Goal: Check status: Check status

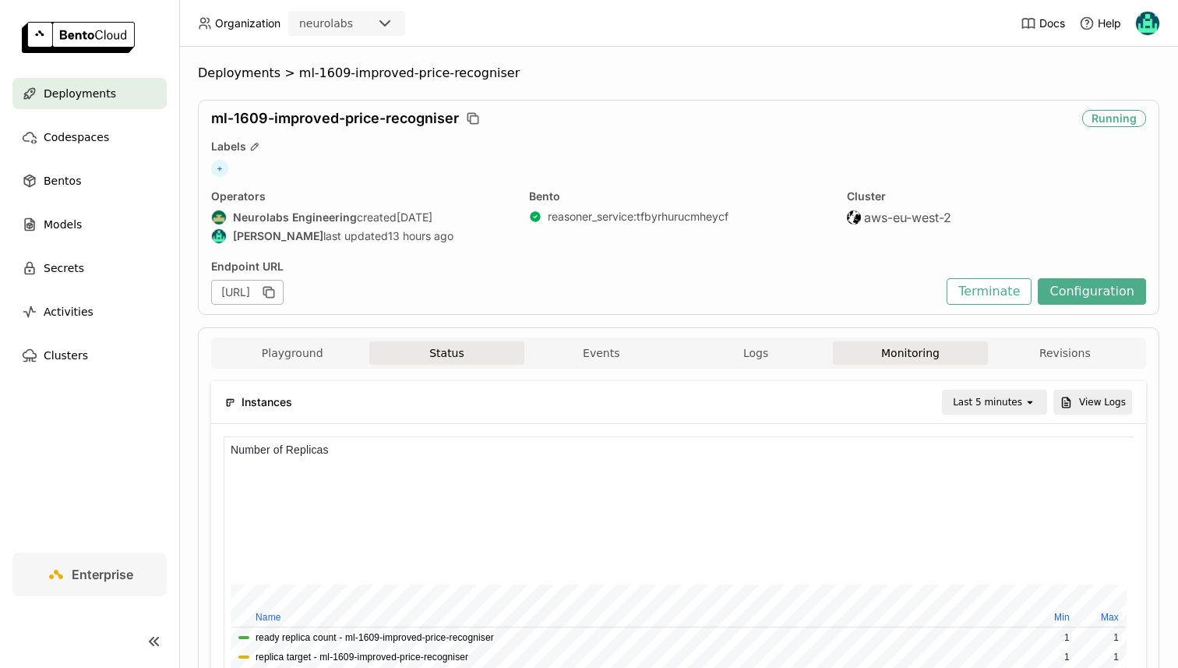
click at [437, 351] on button "Status" at bounding box center [446, 352] width 154 height 23
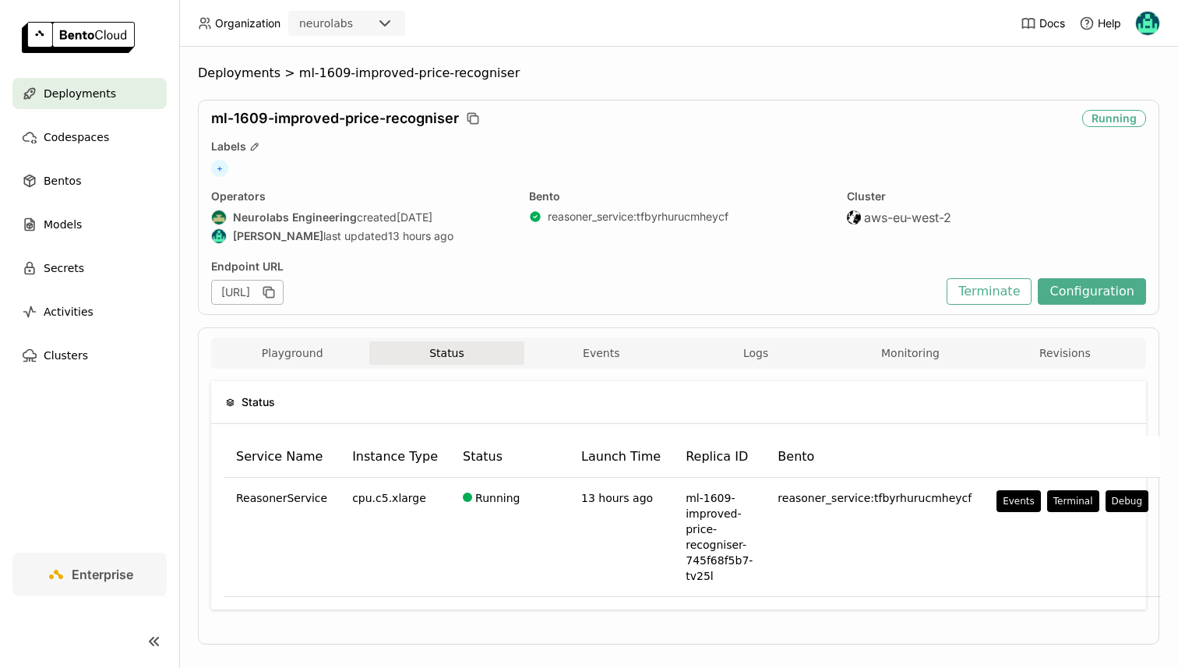
scroll to position [19, 0]
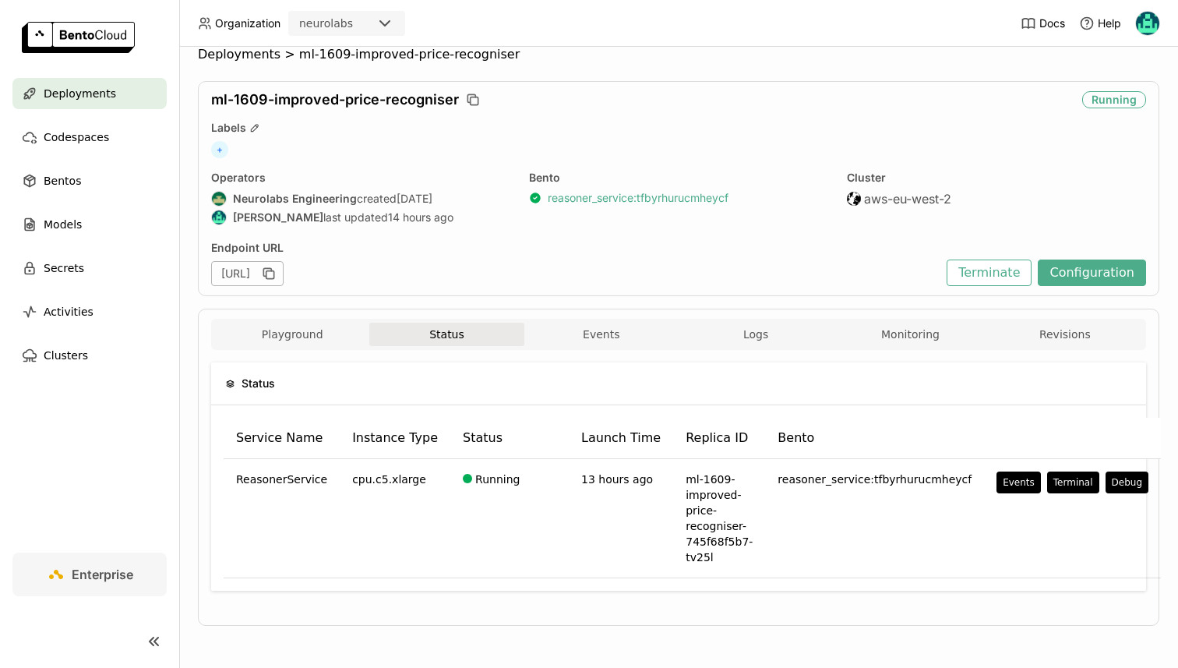
click at [639, 197] on link "reasoner_service : tfbyrhurucmheycf" at bounding box center [638, 198] width 181 height 14
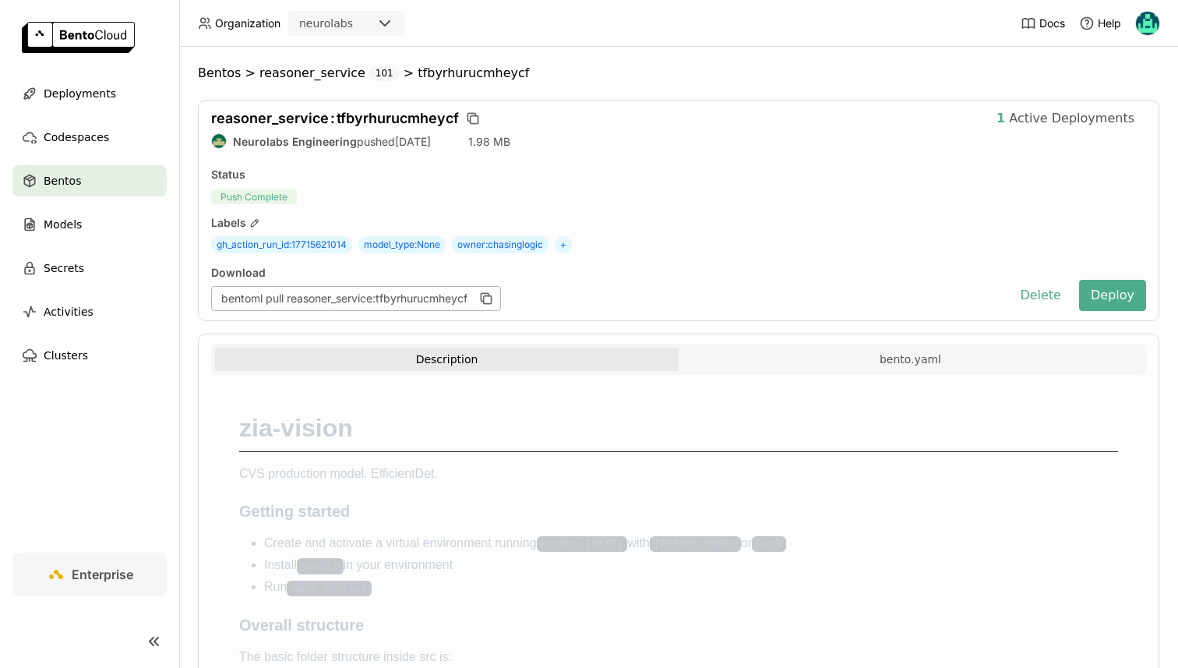
click at [93, 165] on div "Bentos" at bounding box center [89, 180] width 154 height 31
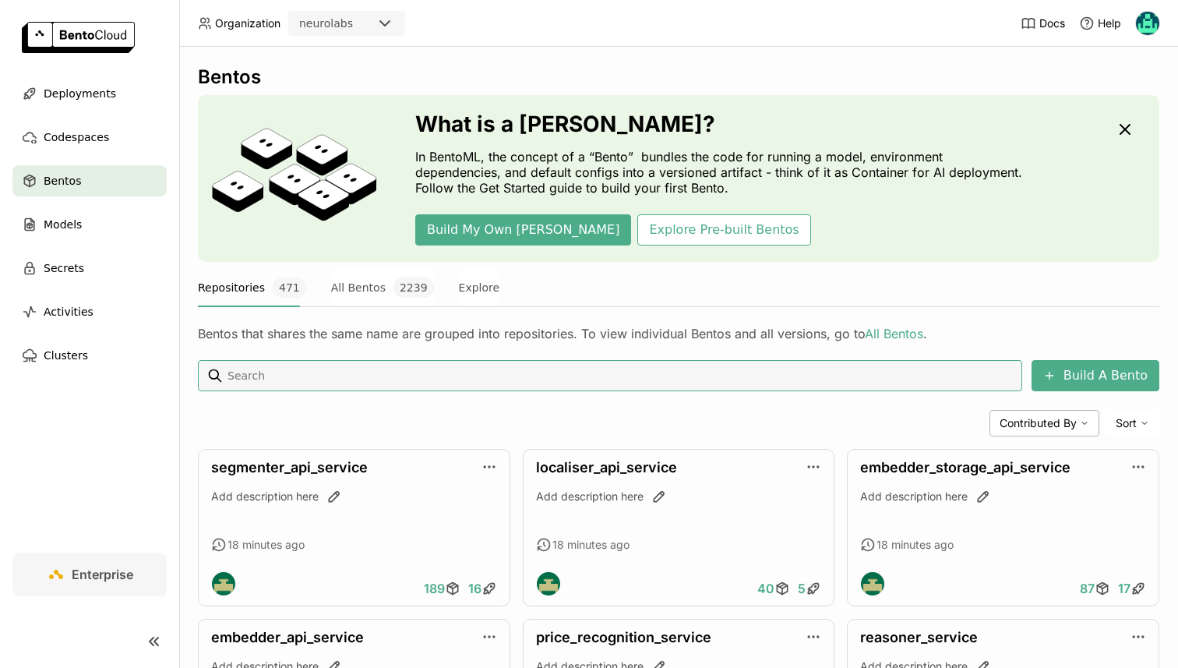
click at [340, 372] on input at bounding box center [621, 375] width 790 height 25
click at [56, 90] on span "Deployments" at bounding box center [80, 93] width 72 height 19
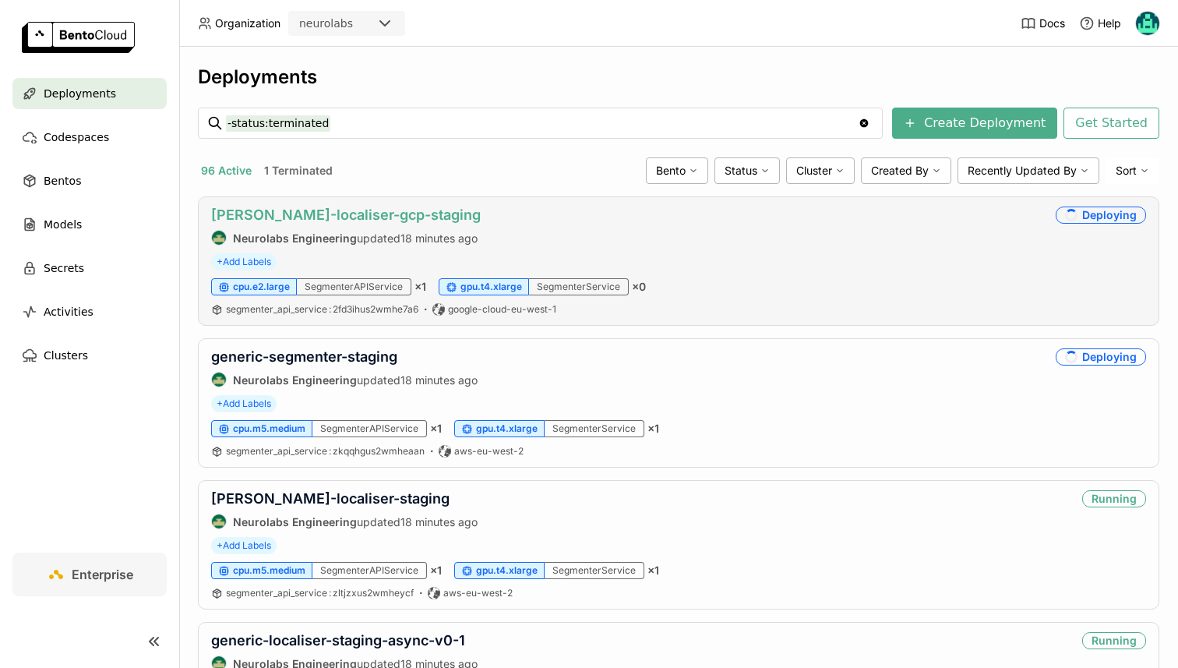
click at [349, 220] on link "camilo-localiser-gcp-staging" at bounding box center [346, 214] width 270 height 16
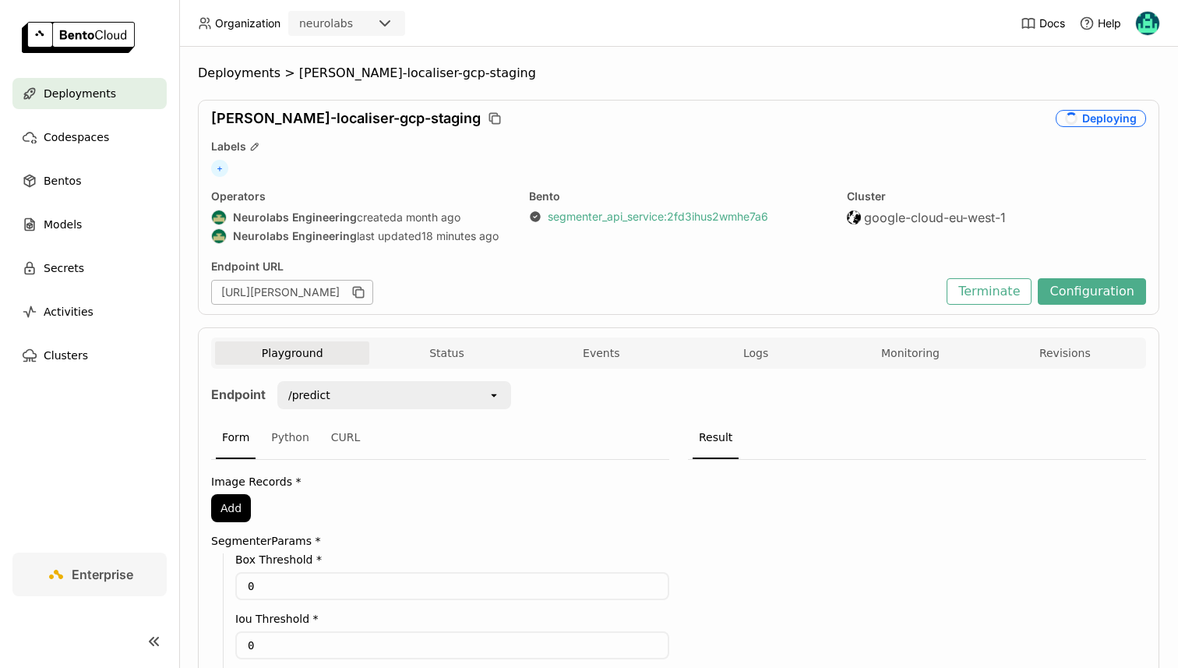
click at [576, 213] on link "segmenter_api_service : 2fd3ihus2wmhe7a6" at bounding box center [658, 217] width 220 height 14
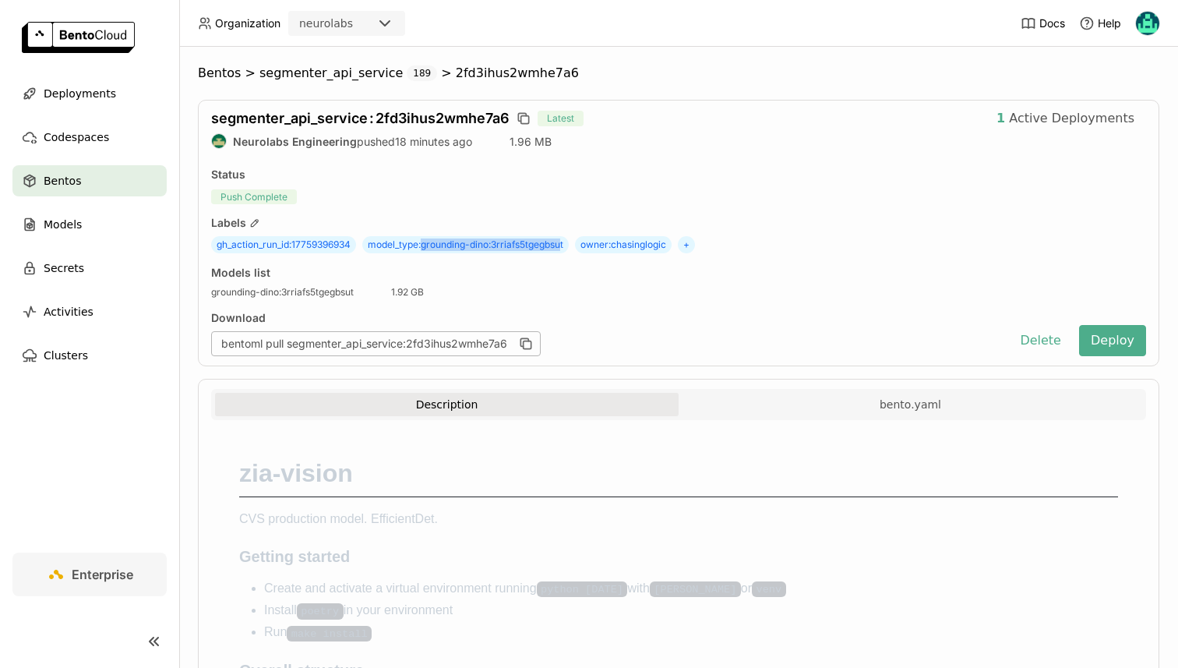
drag, startPoint x: 425, startPoint y: 245, endPoint x: 568, endPoint y: 243, distance: 143.3
click at [568, 243] on span "model_type : grounding-dino:3rriafs5tgegbsut" at bounding box center [465, 244] width 206 height 17
copy span "grounding-dino:3rriafs5tgegbsut"
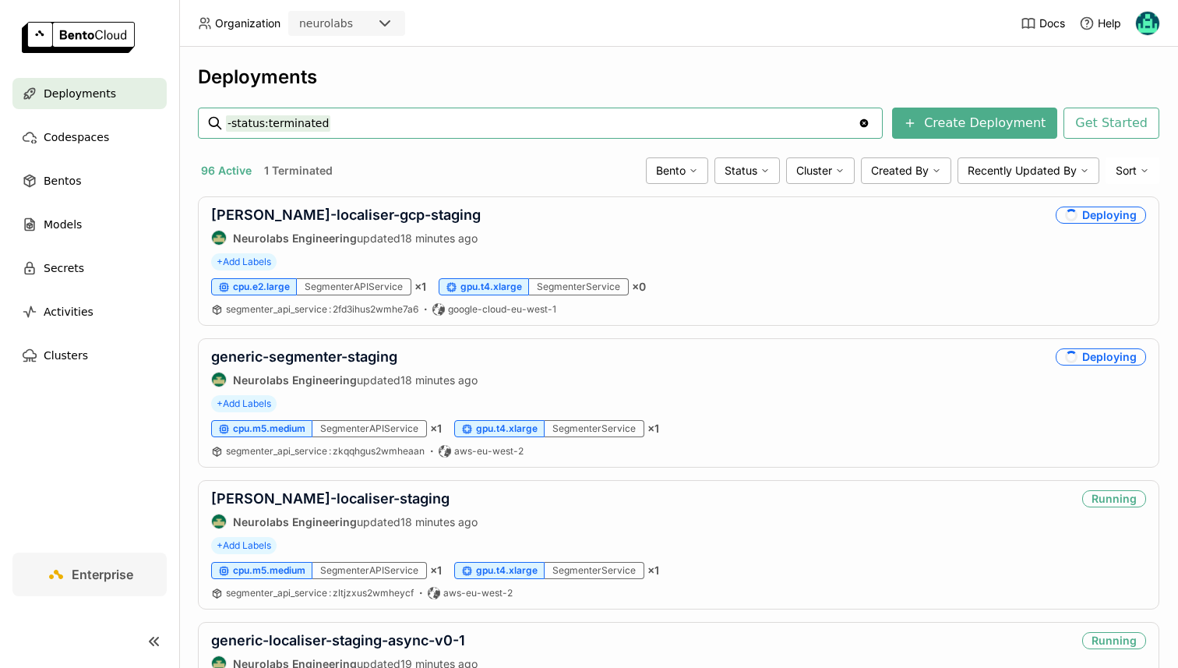
click at [331, 125] on input "-status:terminated" at bounding box center [542, 123] width 632 height 25
type input "g"
type input "generic-freeform"
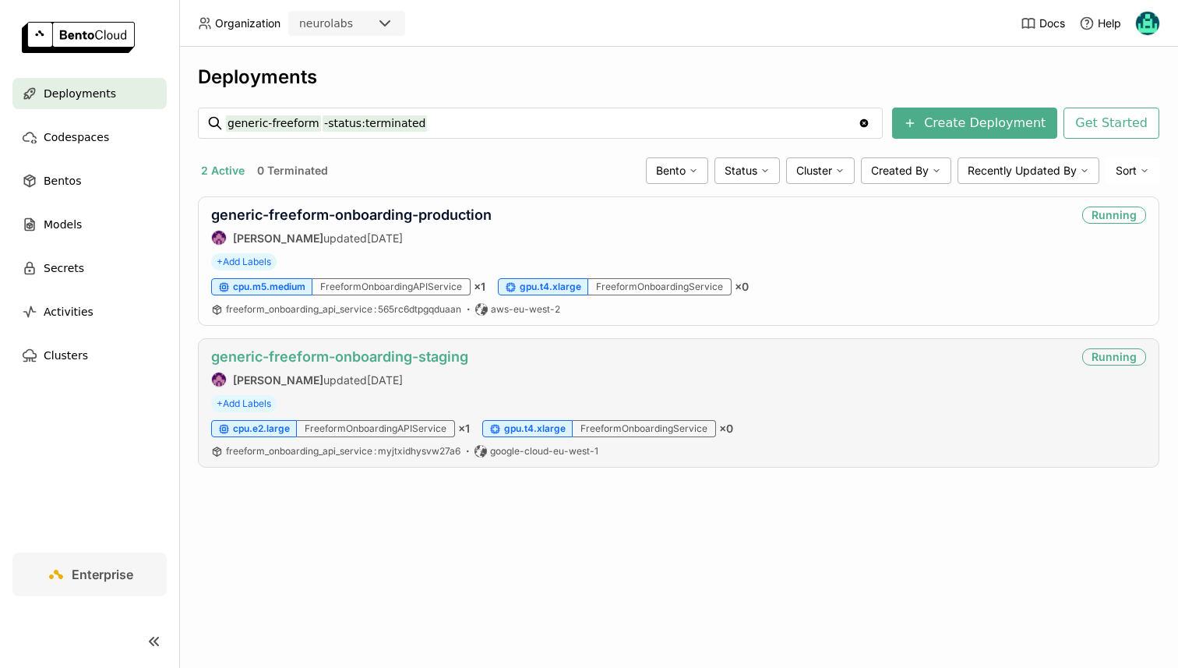
click at [248, 357] on link "generic-freeform-onboarding-staging" at bounding box center [339, 356] width 257 height 16
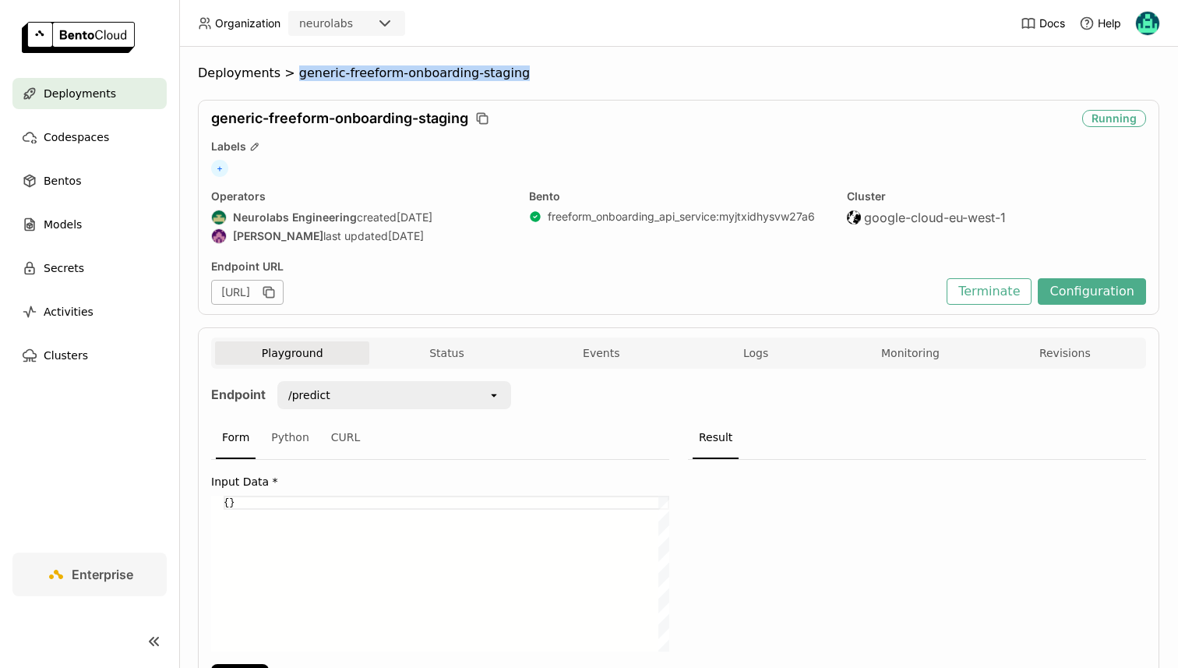
drag, startPoint x: 290, startPoint y: 76, endPoint x: 545, endPoint y: 76, distance: 255.5
click at [545, 76] on ol "Deployments > generic-freeform-onboarding-staging" at bounding box center [678, 73] width 961 height 16
copy span "generic-freeform-onboarding-staging"
click at [421, 355] on button "Status" at bounding box center [446, 352] width 154 height 23
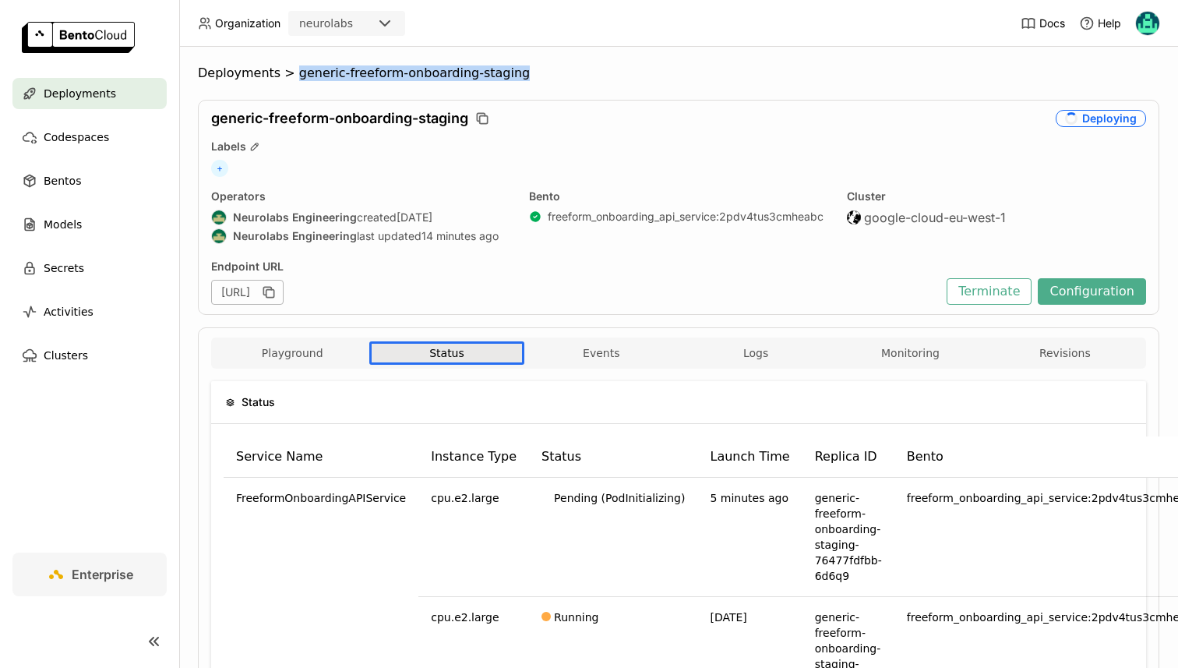
scroll to position [179, 0]
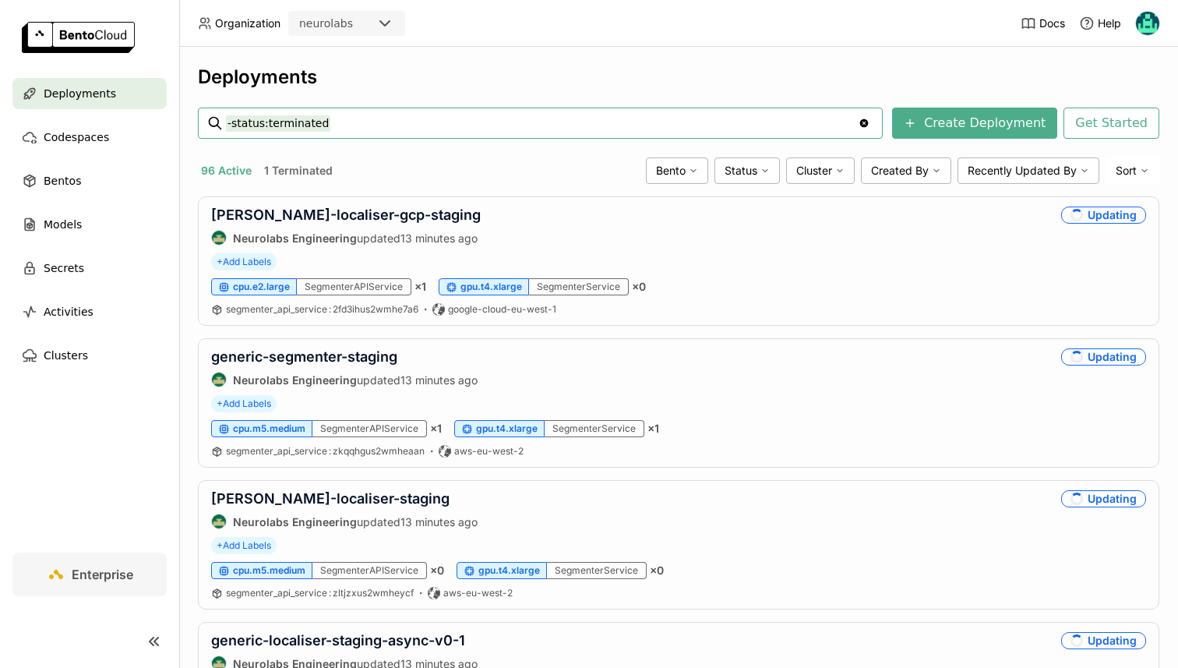
click at [344, 126] on input "-status:terminated" at bounding box center [542, 123] width 632 height 25
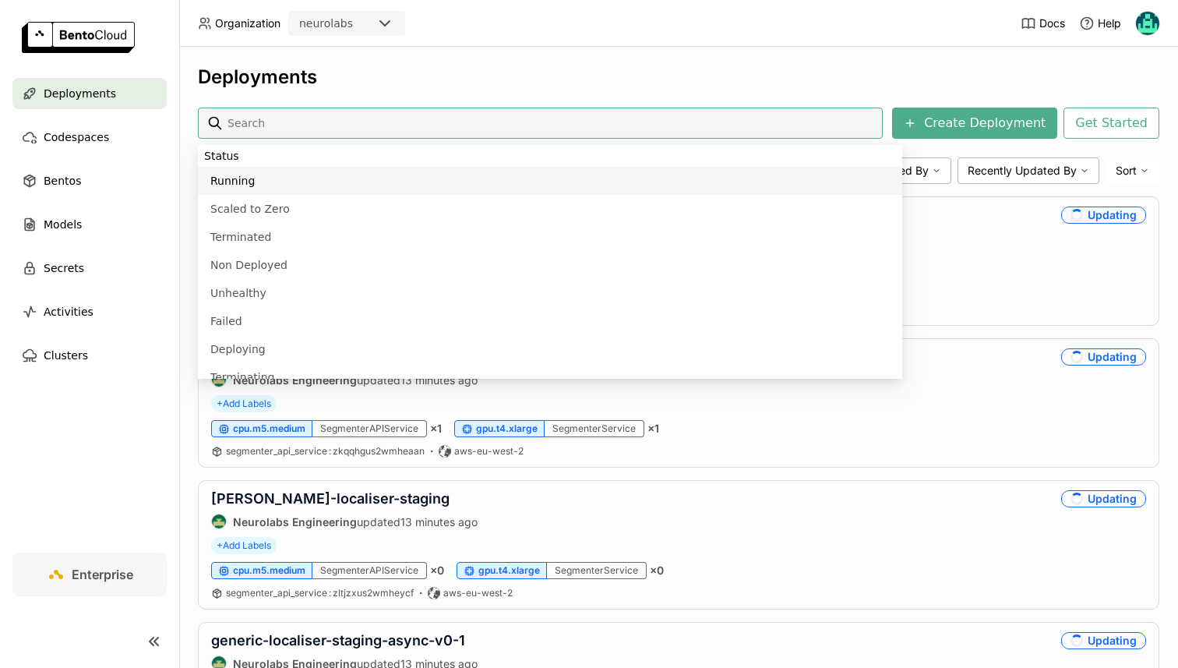
type input "e"
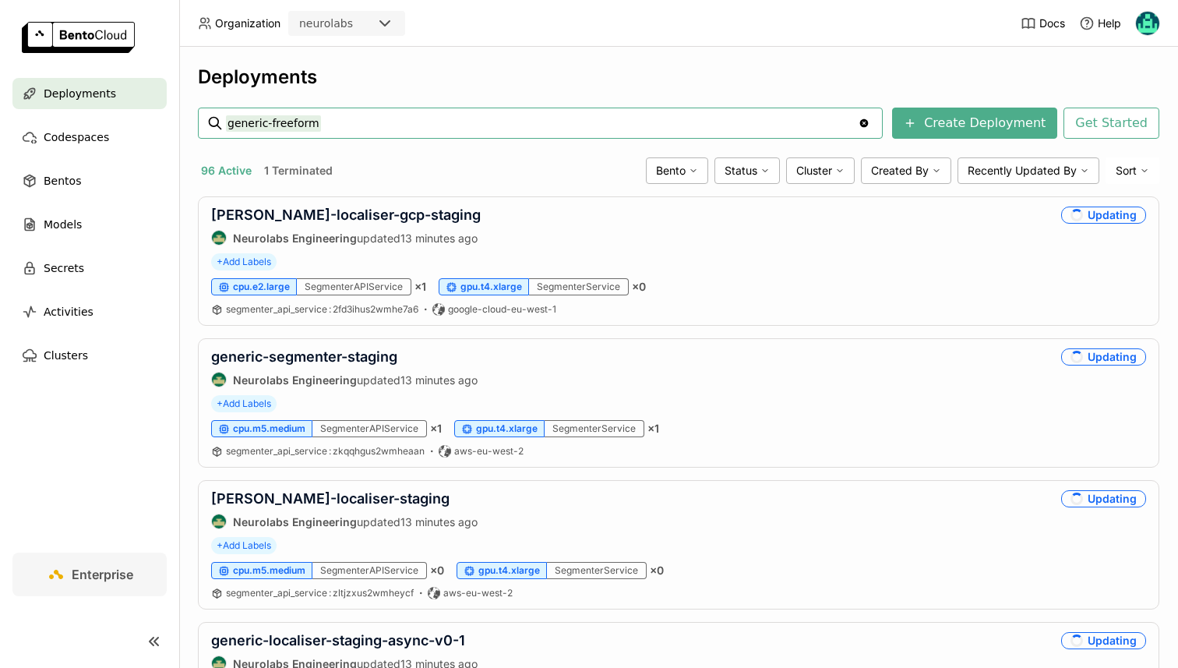
type input "generic-freeform"
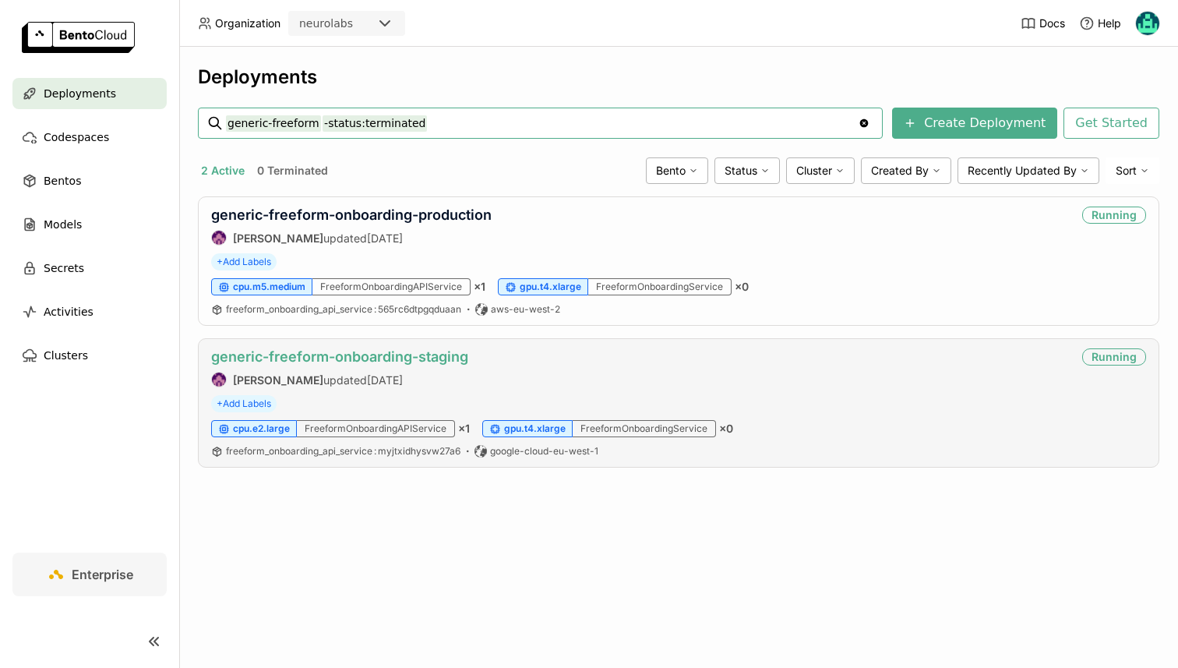
click at [320, 352] on link "generic-freeform-onboarding-staging" at bounding box center [339, 356] width 257 height 16
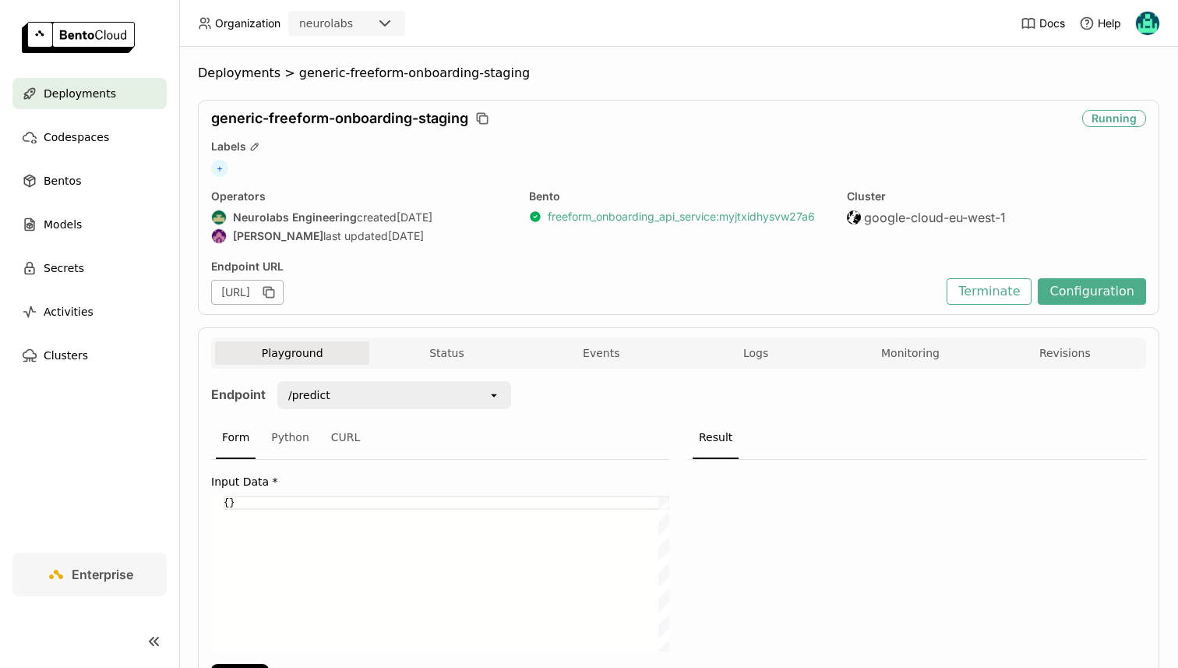
click at [594, 222] on link "freeform_onboarding_api_service : myjtxidhysvw27a6" at bounding box center [681, 217] width 267 height 14
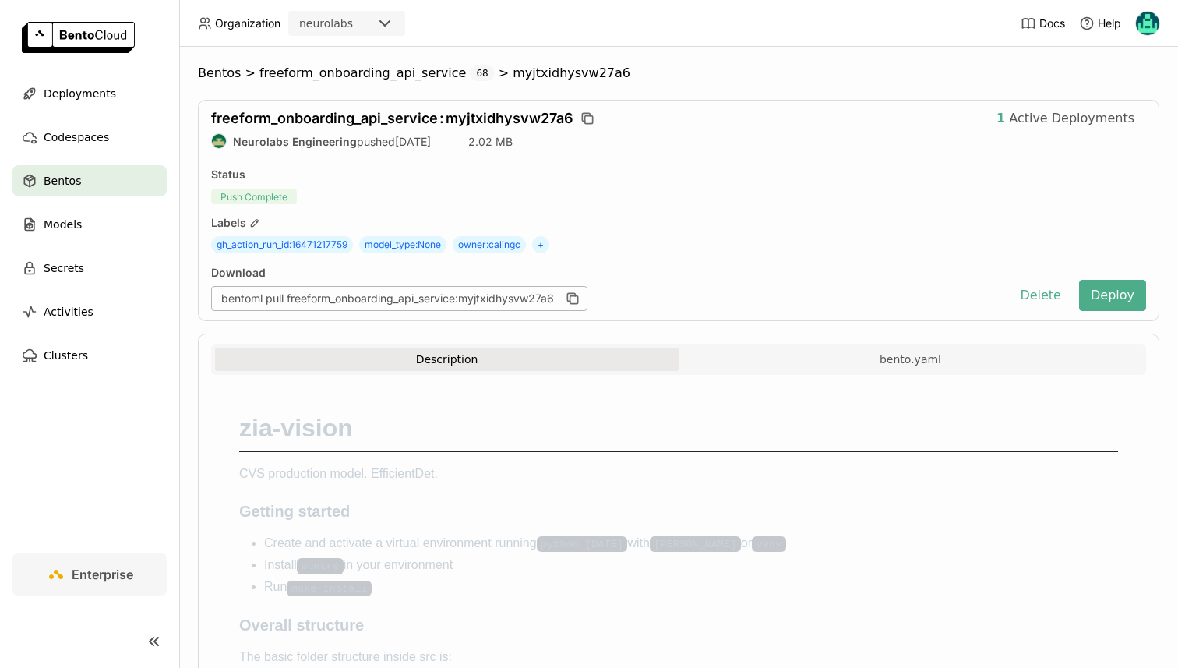
click at [426, 240] on span "model_type : None" at bounding box center [402, 244] width 87 height 17
click at [325, 117] on span "freeform_onboarding_api_service : myjtxidhysvw27a6" at bounding box center [392, 118] width 362 height 16
copy span "freeform_onboarding_api_service"
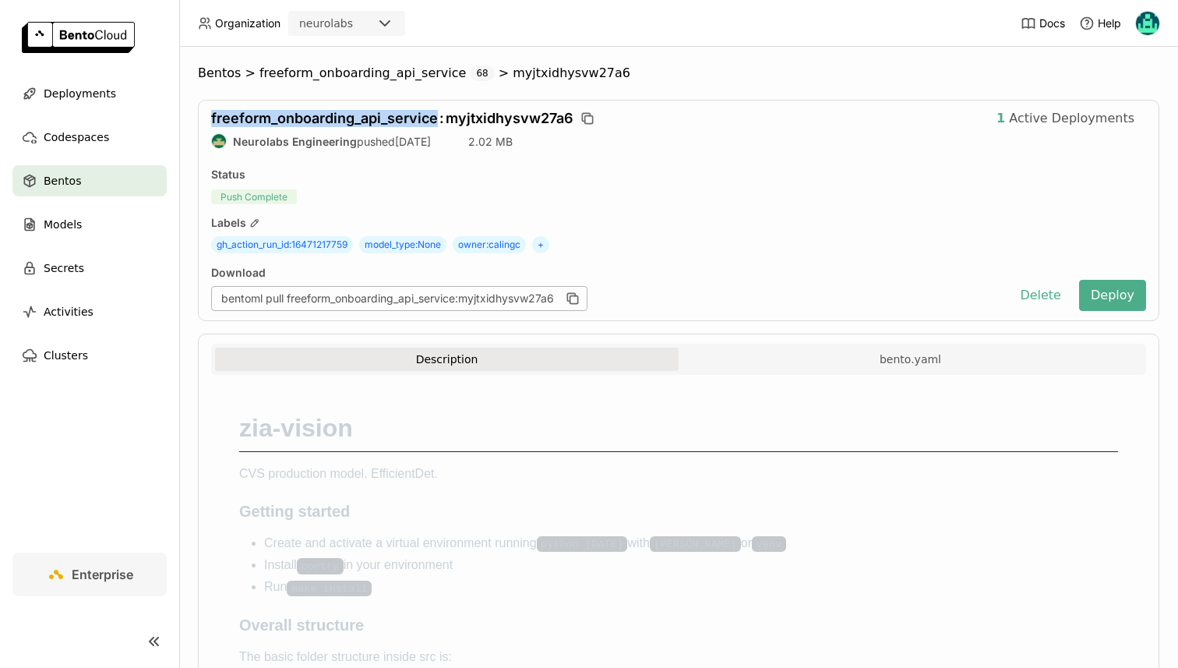
click at [66, 171] on span "Bentos" at bounding box center [62, 180] width 37 height 19
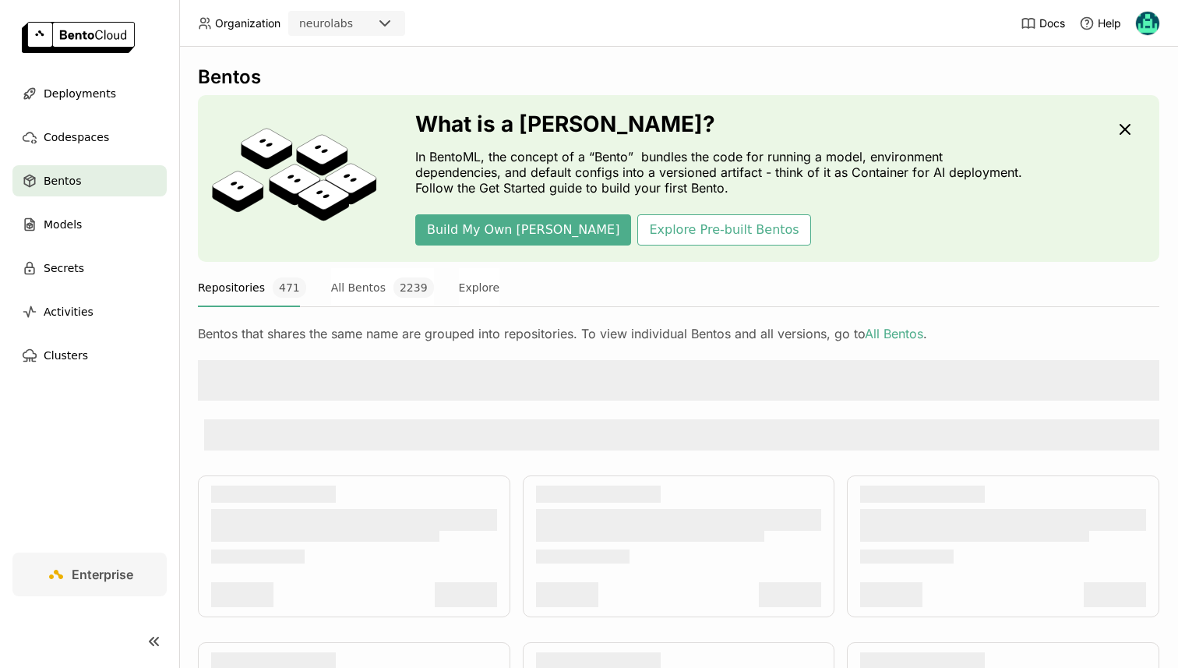
click at [313, 376] on div at bounding box center [678, 380] width 961 height 41
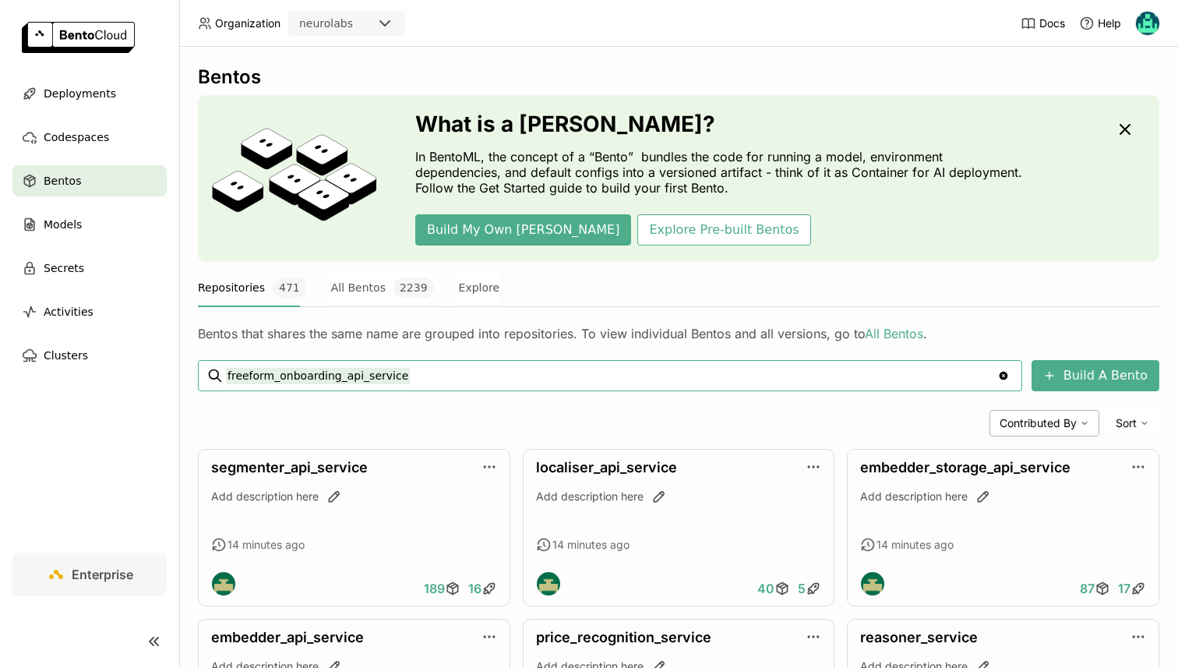
type input "freeform_onboarding_api_service"
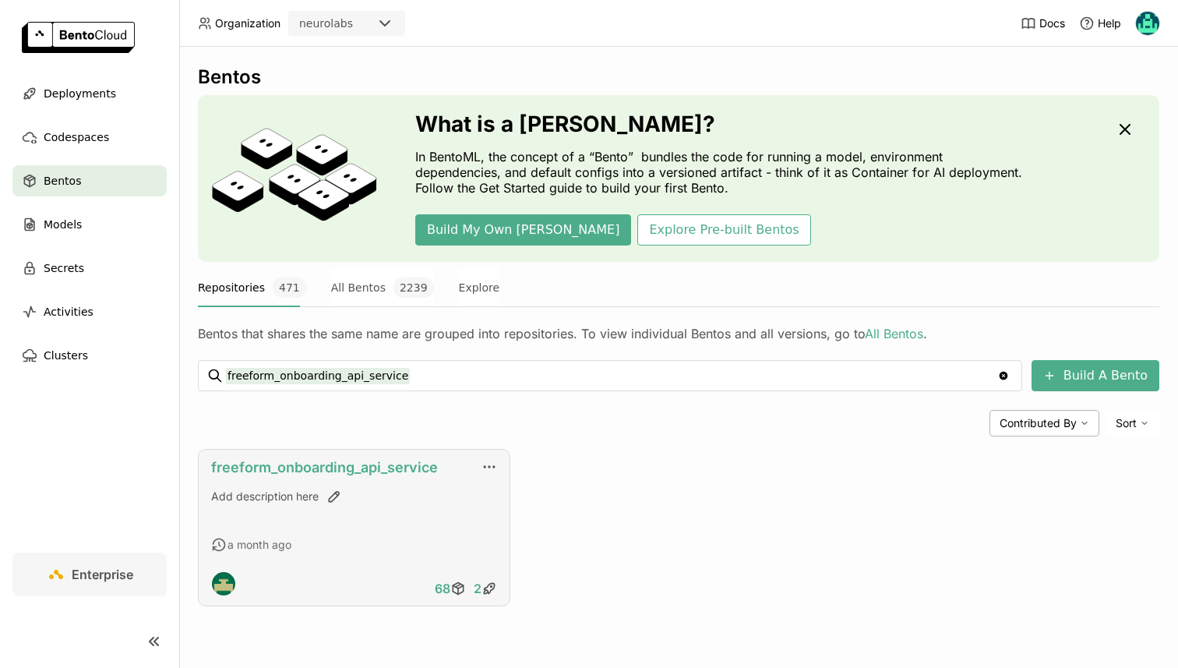
click at [368, 465] on link "freeform_onboarding_api_service" at bounding box center [324, 467] width 227 height 16
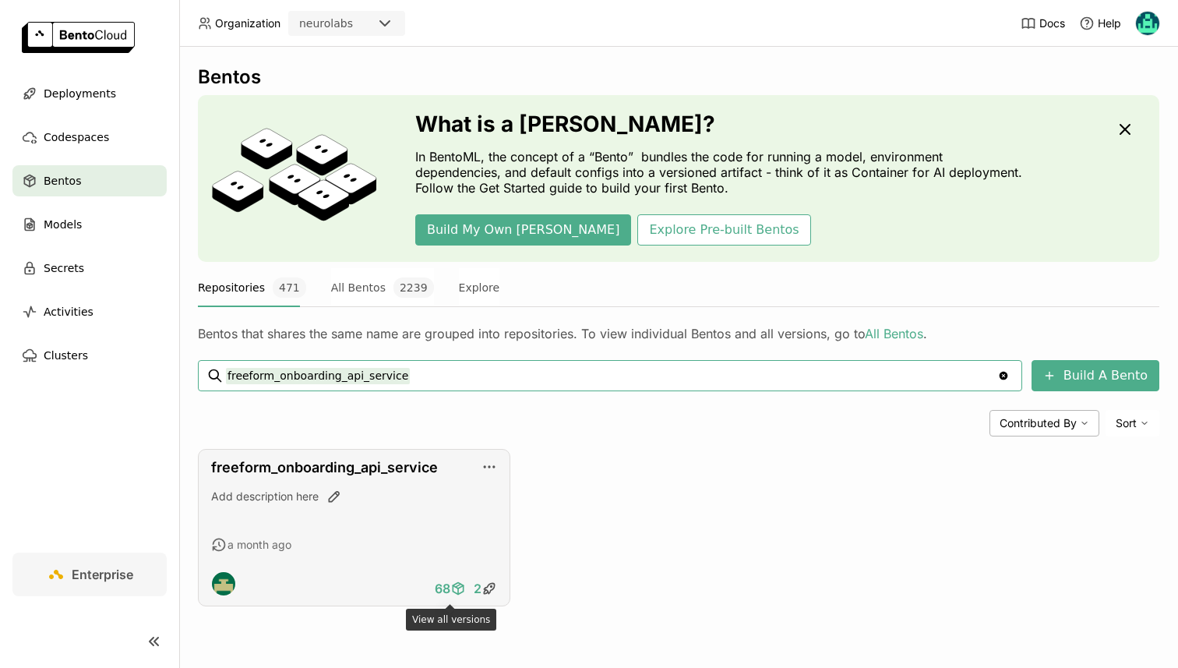
click at [451, 589] on icon at bounding box center [458, 588] width 16 height 16
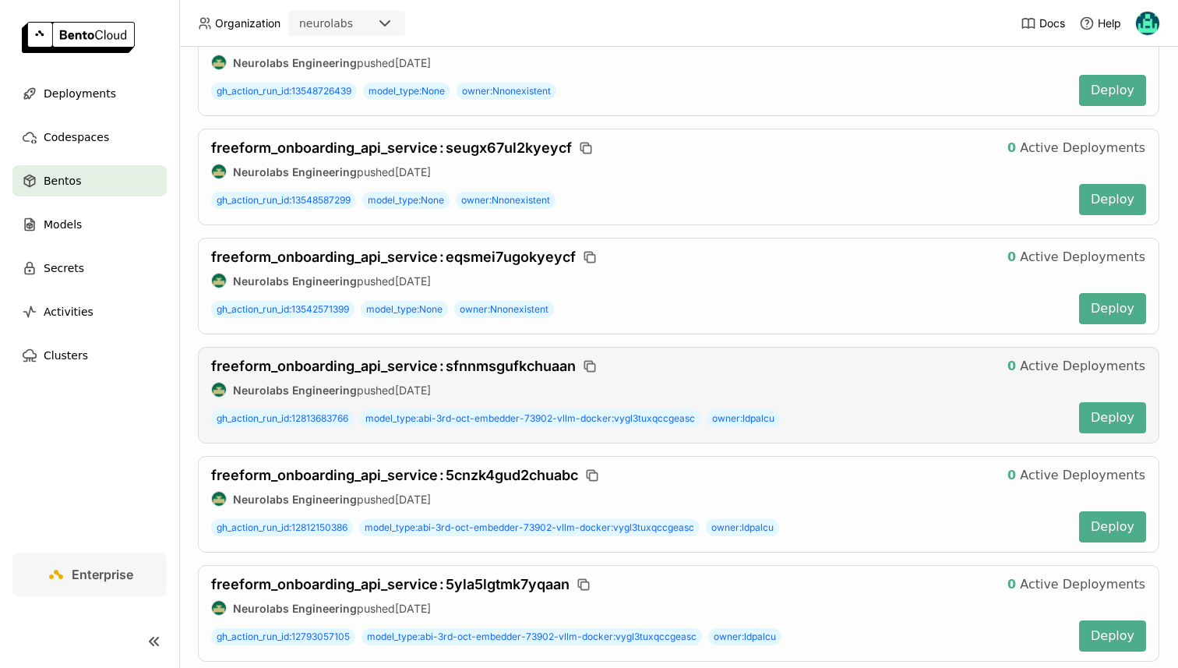
scroll to position [1310, 0]
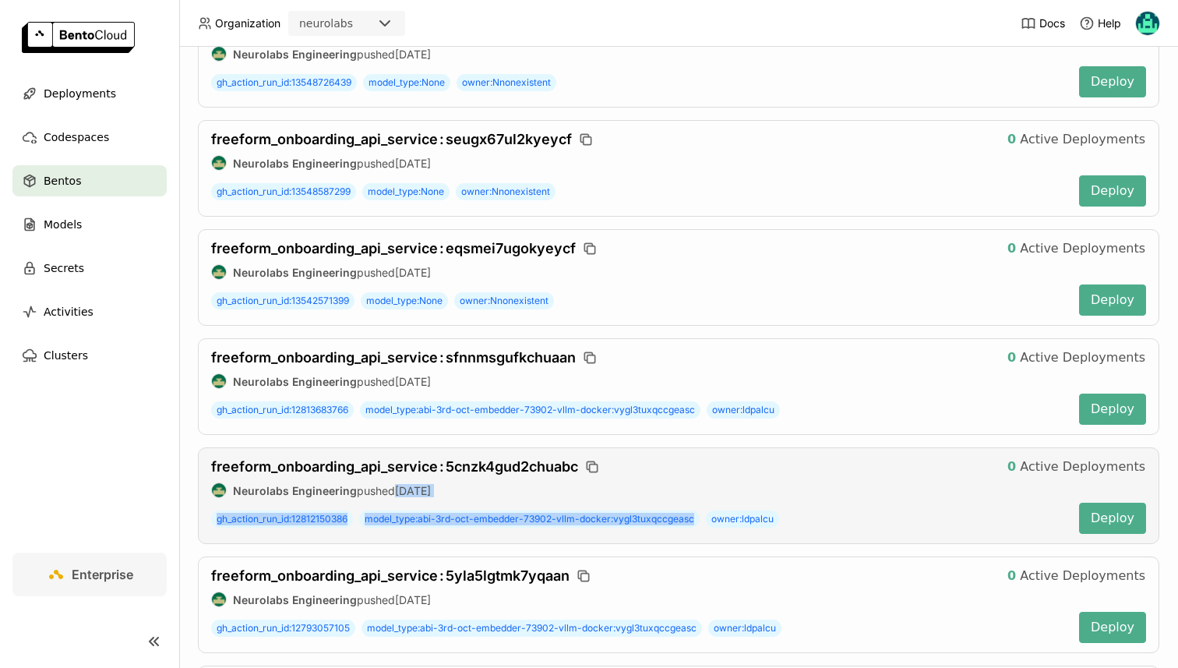
drag, startPoint x: 697, startPoint y: 517, endPoint x: 496, endPoint y: 478, distance: 204.9
click at [496, 478] on div "freeform_onboarding_api_service : 5cnzk4gud2chuabc 0 Active Deployments Neurola…" at bounding box center [678, 495] width 961 height 97
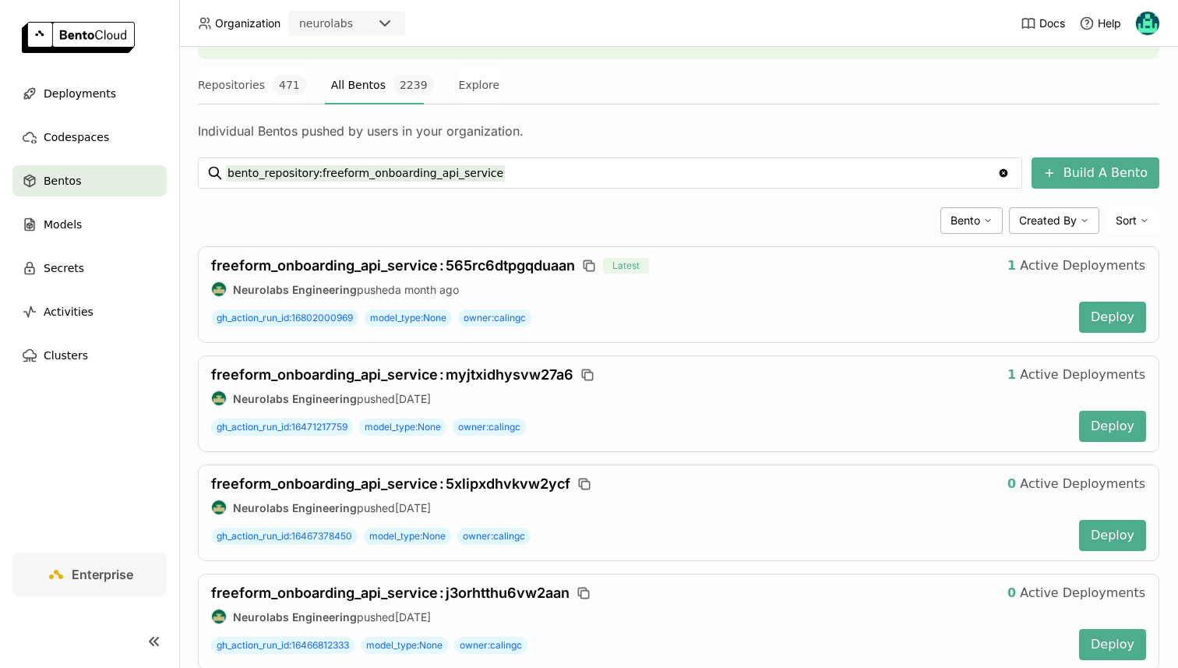
scroll to position [205, 0]
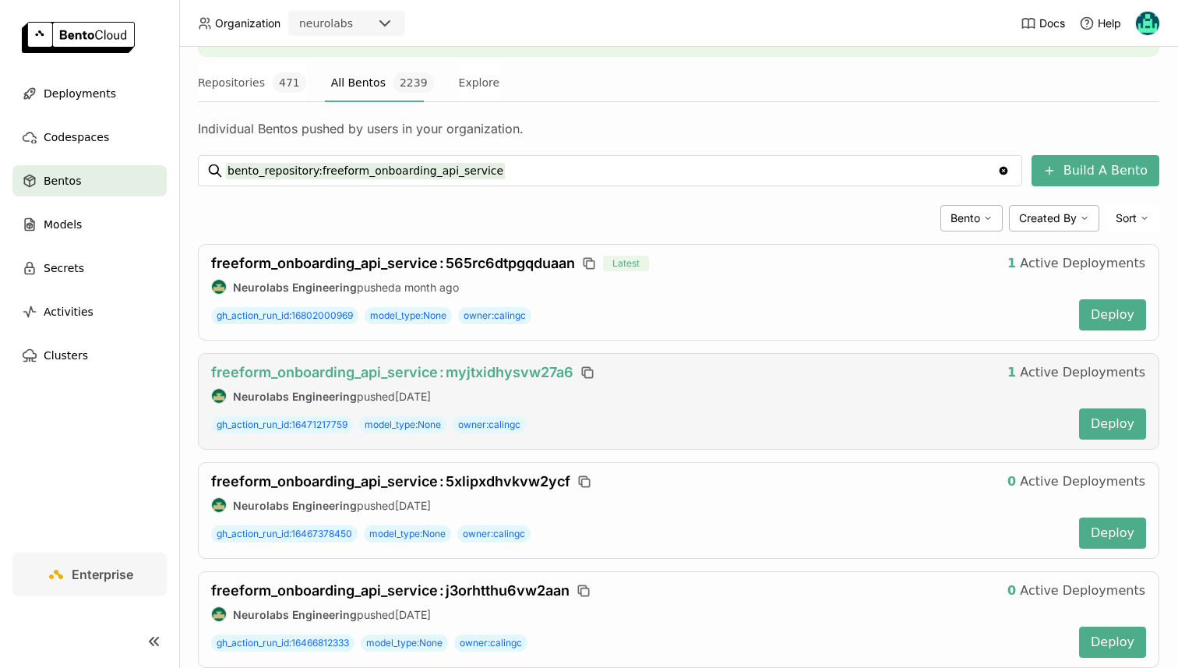
click at [479, 369] on span "freeform_onboarding_api_service : myjtxidhysvw27a6" at bounding box center [392, 372] width 362 height 16
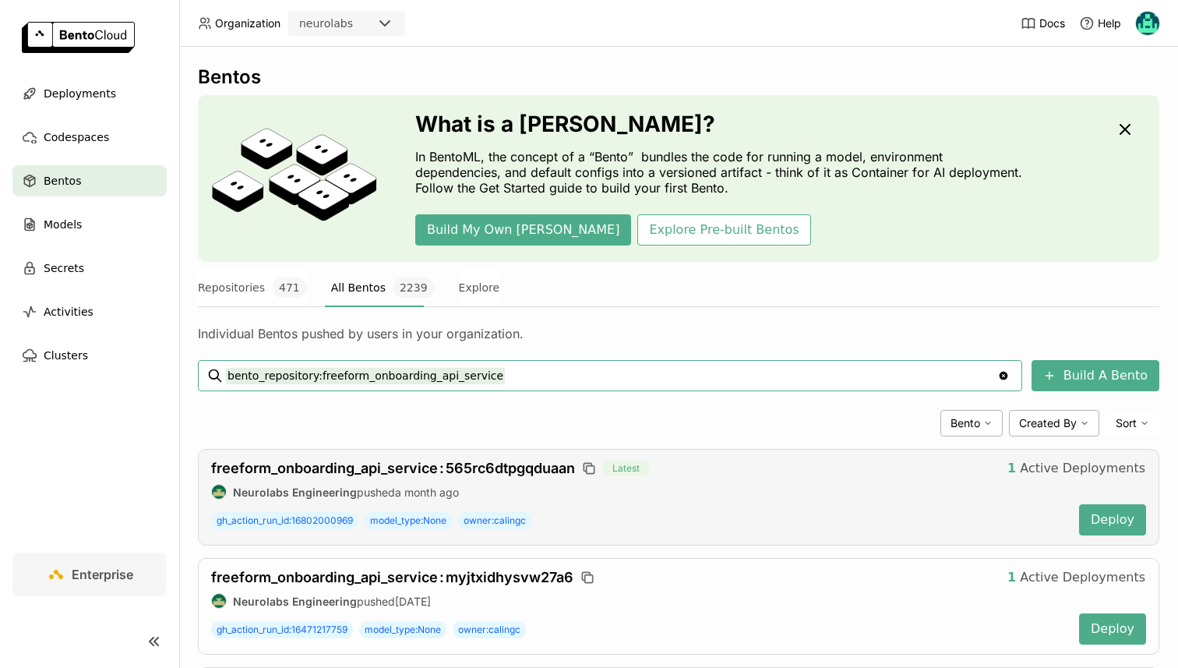
click at [438, 455] on div "freeform_onboarding_api_service : 565rc6dtpgqduaan Latest 1 Active Deployments …" at bounding box center [678, 497] width 961 height 97
click at [439, 459] on div "freeform_onboarding_api_service : 565rc6dtpgqduaan Latest 1 Active Deployments" at bounding box center [678, 468] width 935 height 19
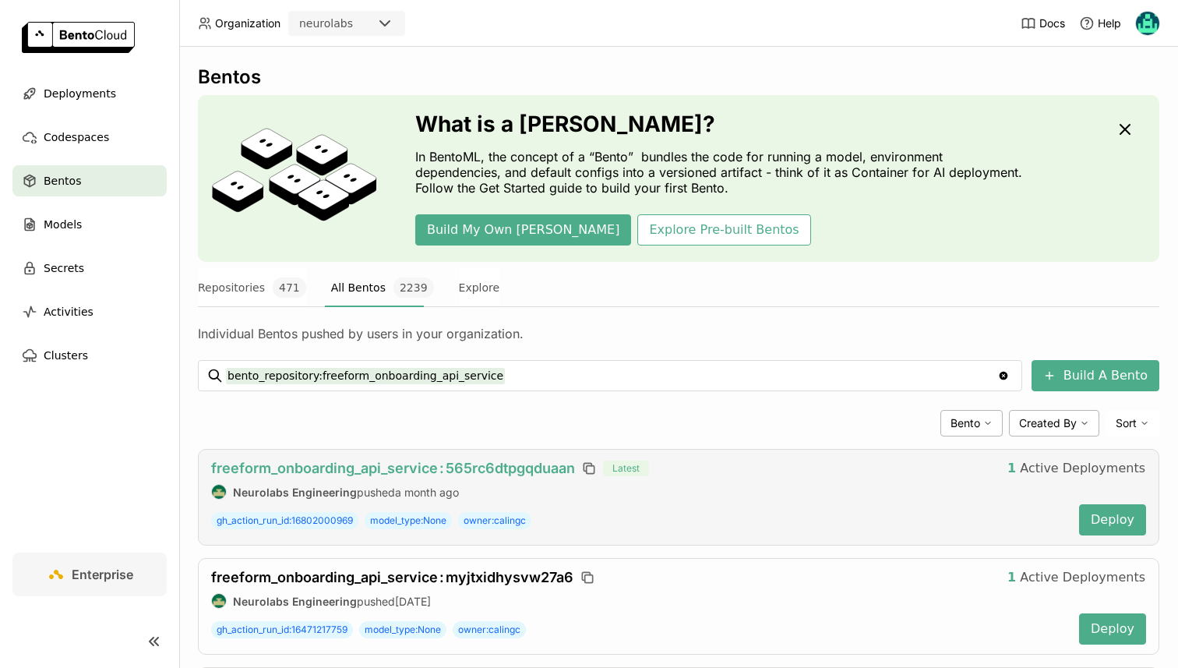
click at [442, 462] on span ":" at bounding box center [441, 468] width 5 height 16
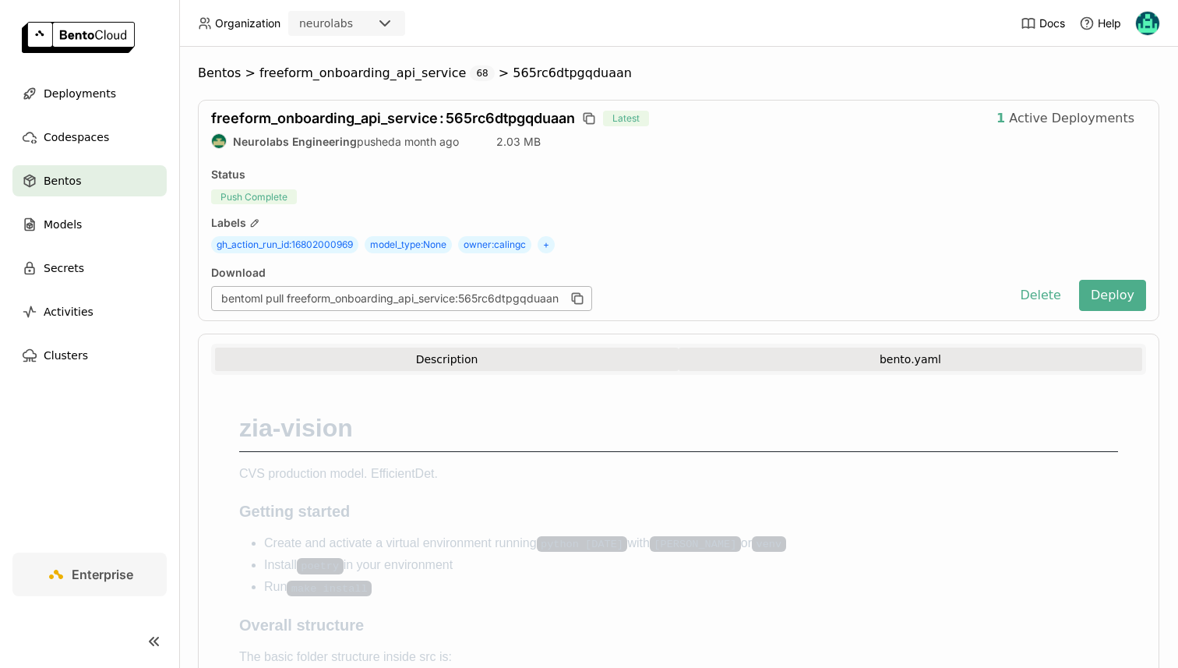
click at [796, 358] on button "bento.yaml" at bounding box center [911, 358] width 464 height 23
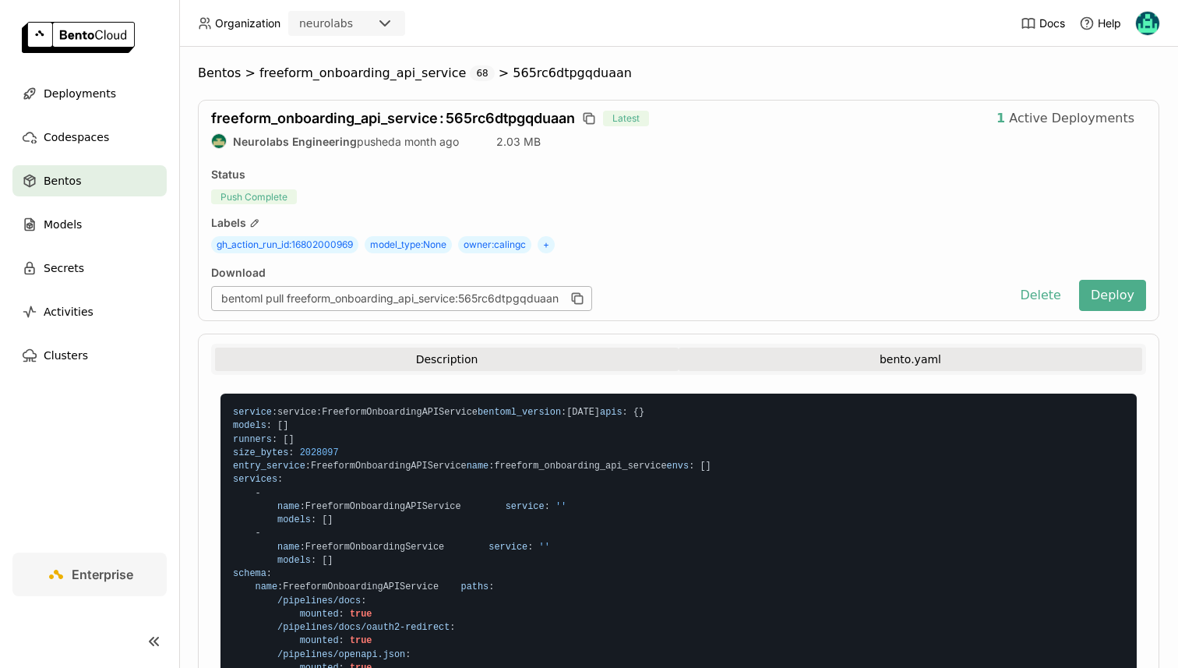
click at [601, 361] on button "Description" at bounding box center [447, 358] width 464 height 23
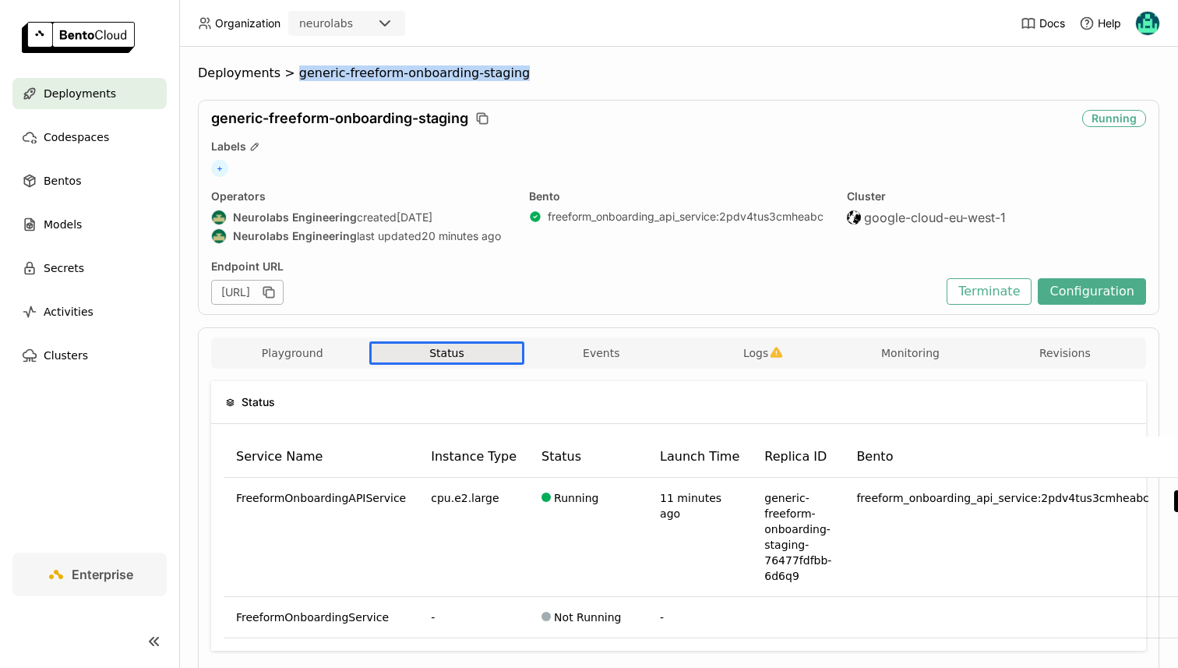
scroll to position [60, 0]
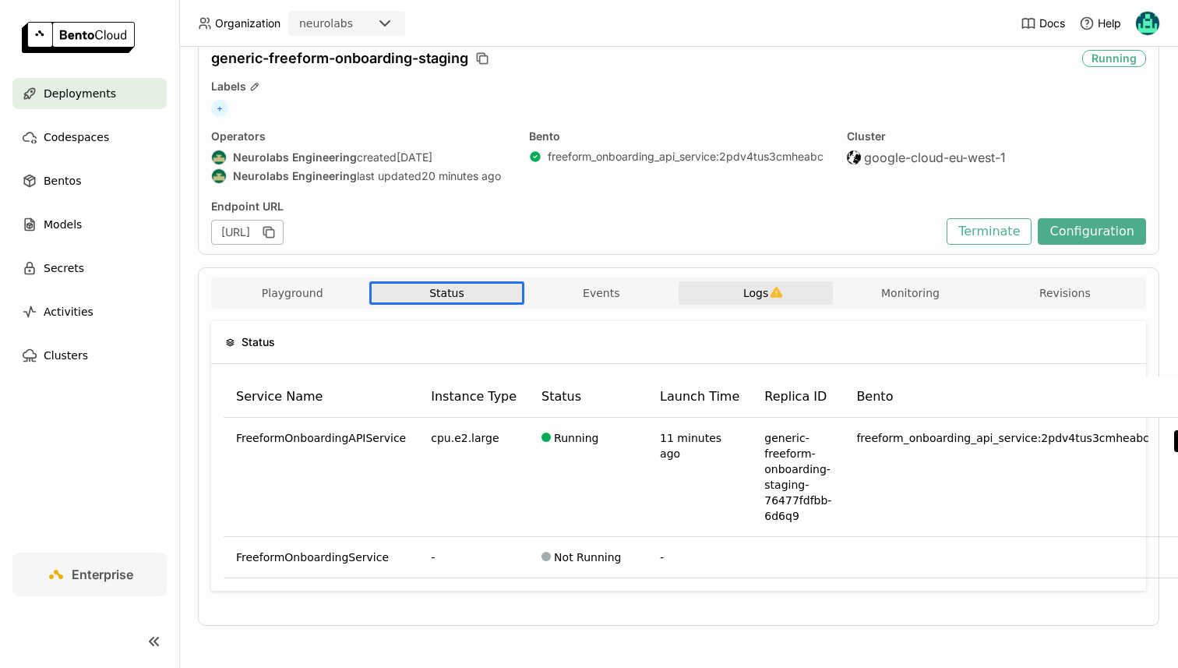
click at [710, 292] on button "Logs" at bounding box center [756, 292] width 154 height 23
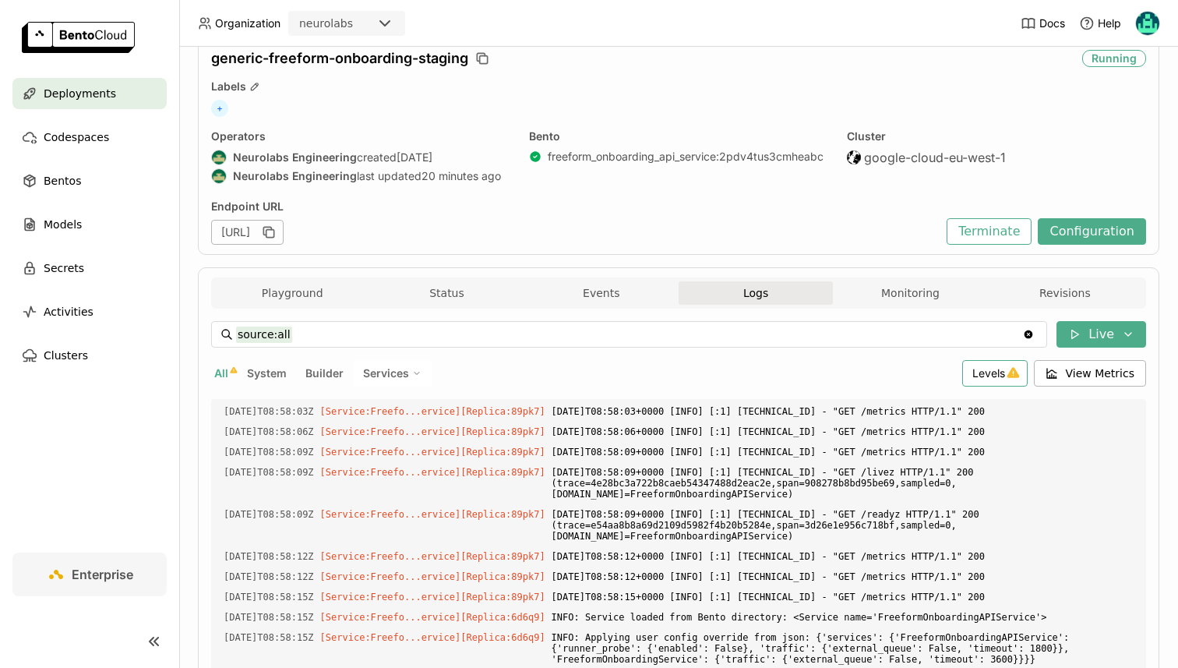
click at [979, 367] on span "Levels" at bounding box center [988, 372] width 33 height 13
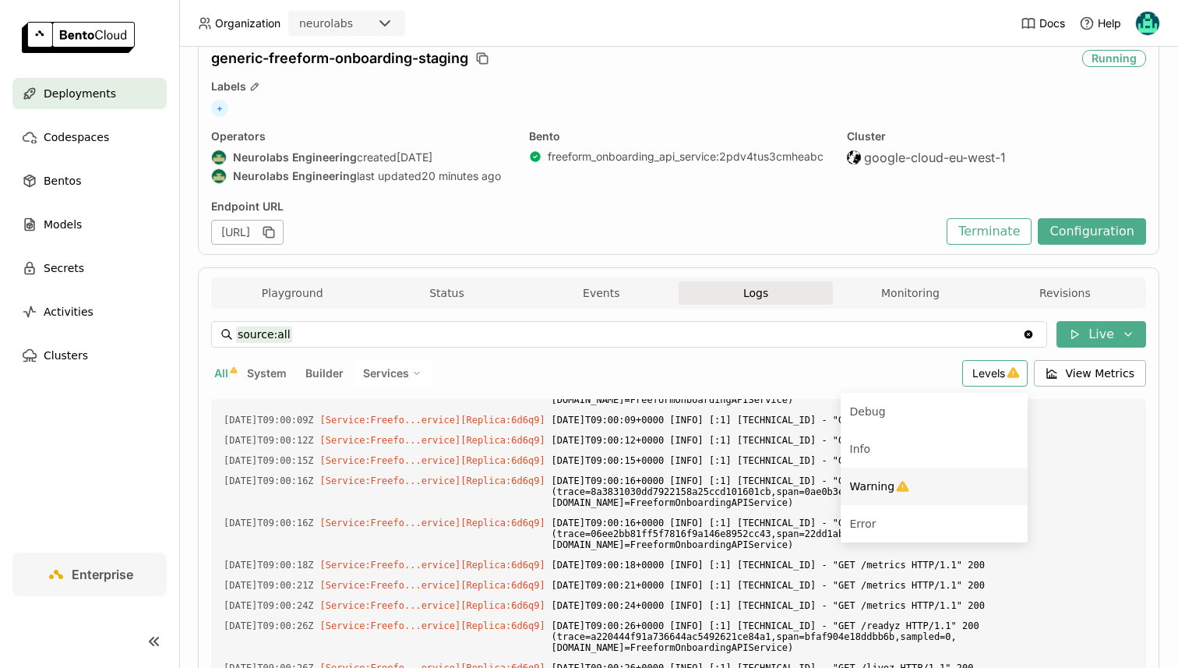
scroll to position [27504, 0]
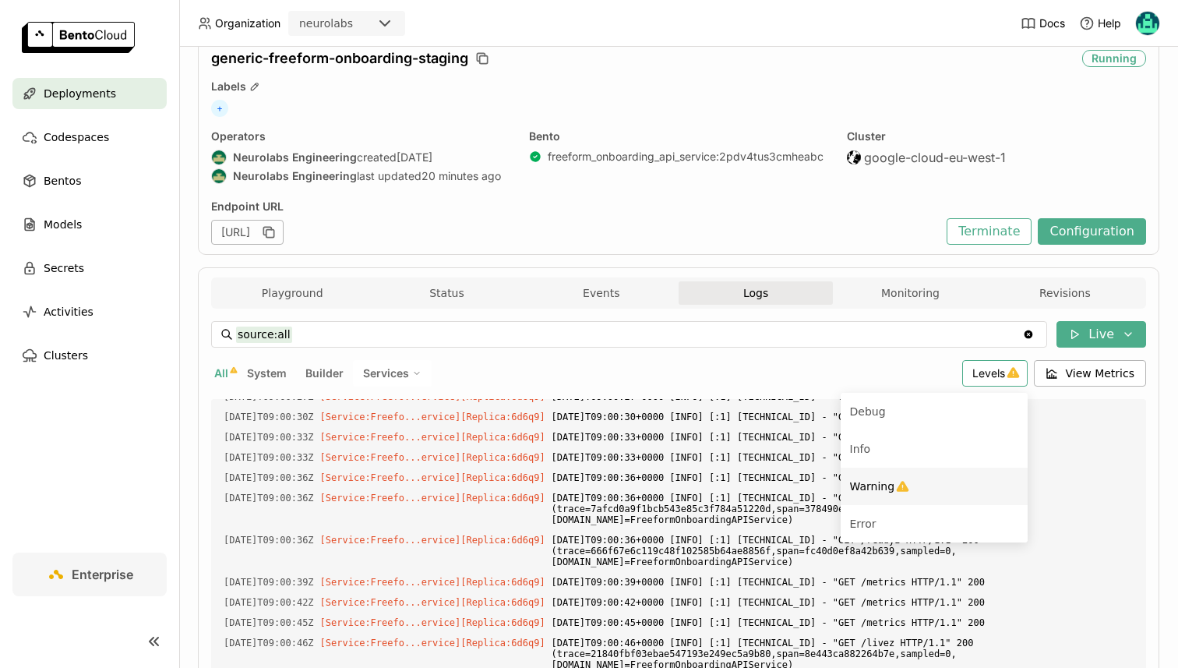
click at [891, 495] on li "Warning" at bounding box center [934, 485] width 187 height 37
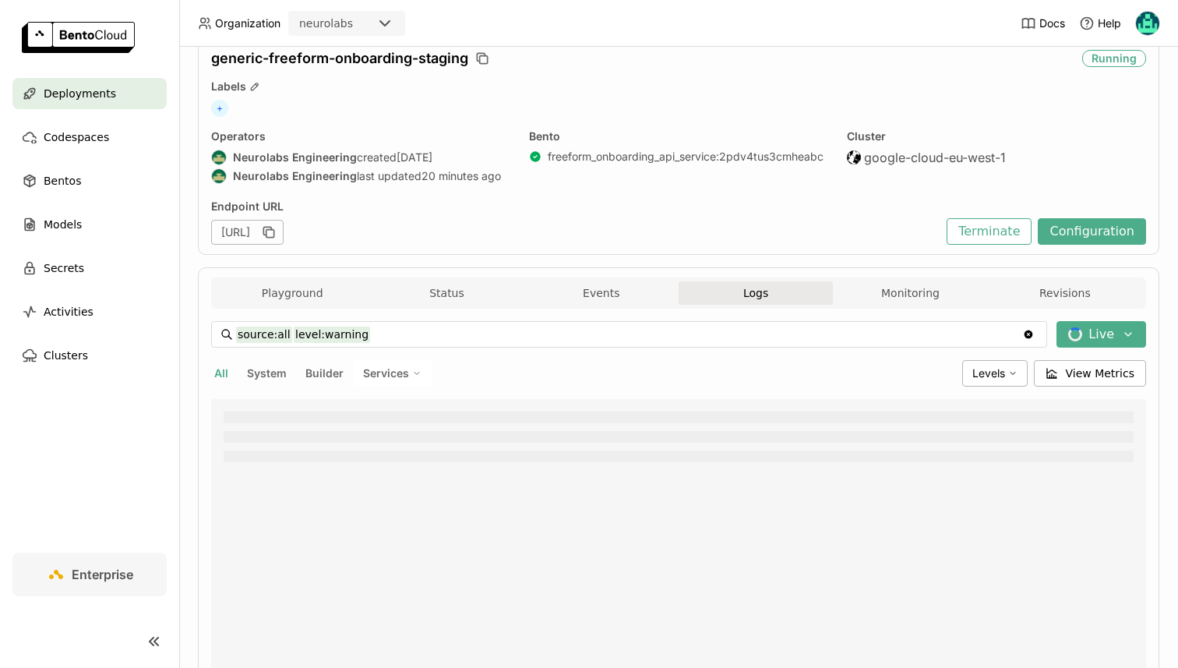
type input "source:all level:warning"
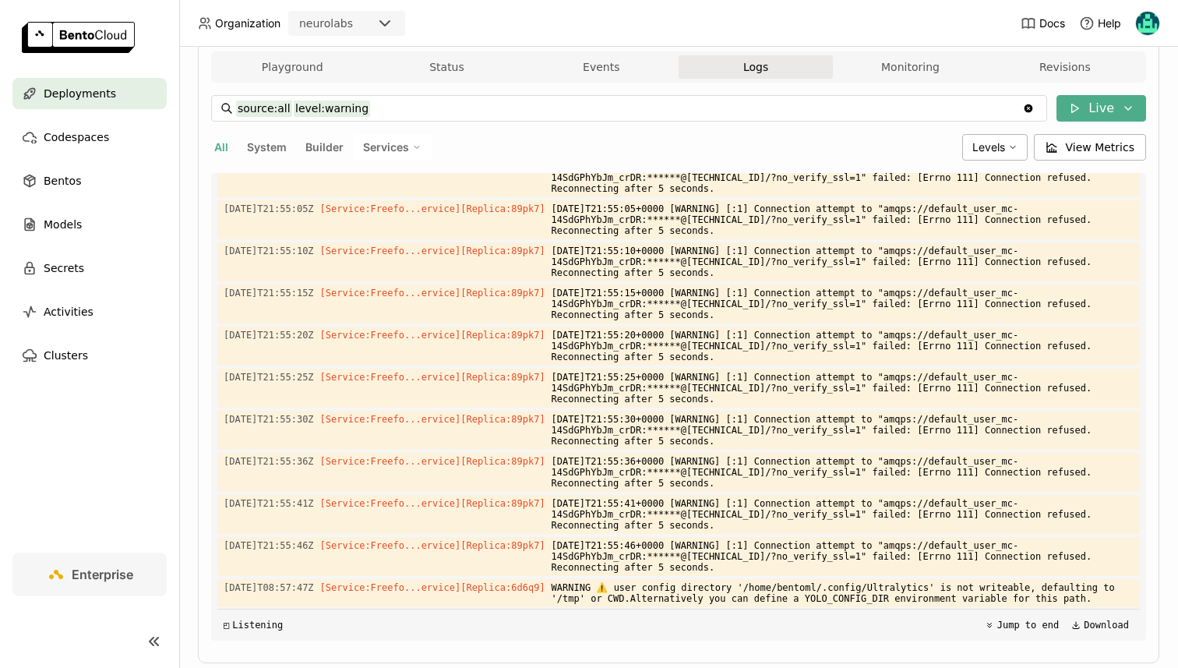
scroll to position [323, 0]
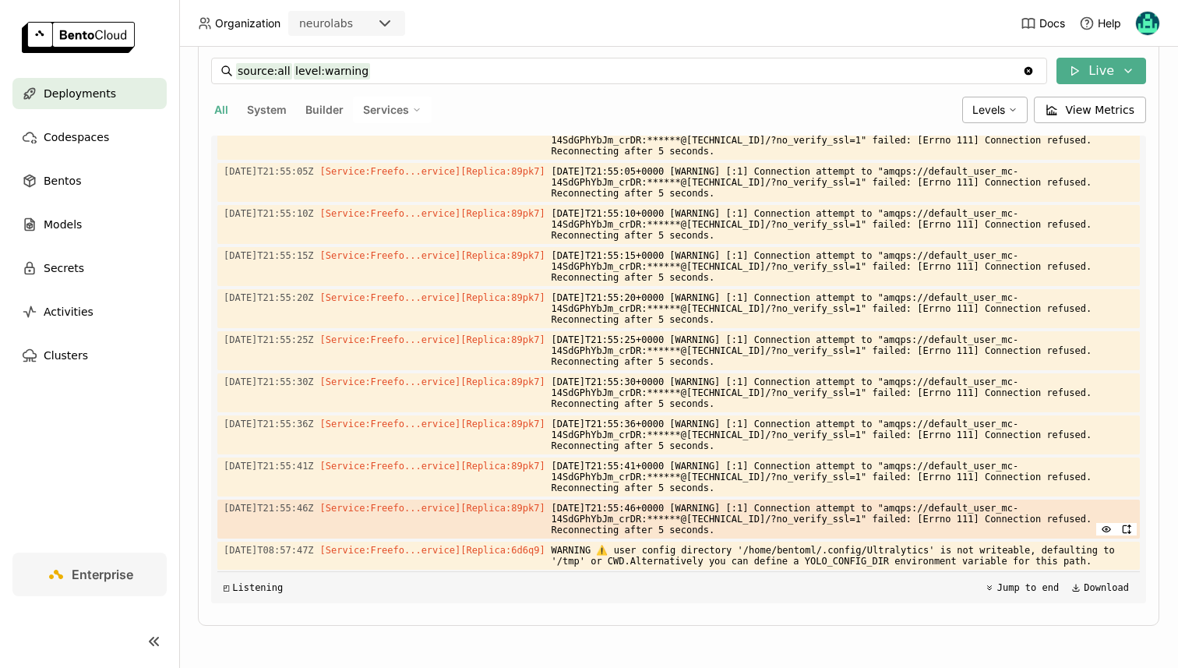
drag, startPoint x: 791, startPoint y: 534, endPoint x: 579, endPoint y: 509, distance: 213.4
click at [579, 509] on span "[DATE]T21:55:46+0000 [WARNING] [:1] Connection attempt to "amqps://default_user…" at bounding box center [843, 518] width 582 height 39
copy span "025-09-10T21:55:46+0000 [WARNING] [:1] Connection attempt to "amqps://default_u…"
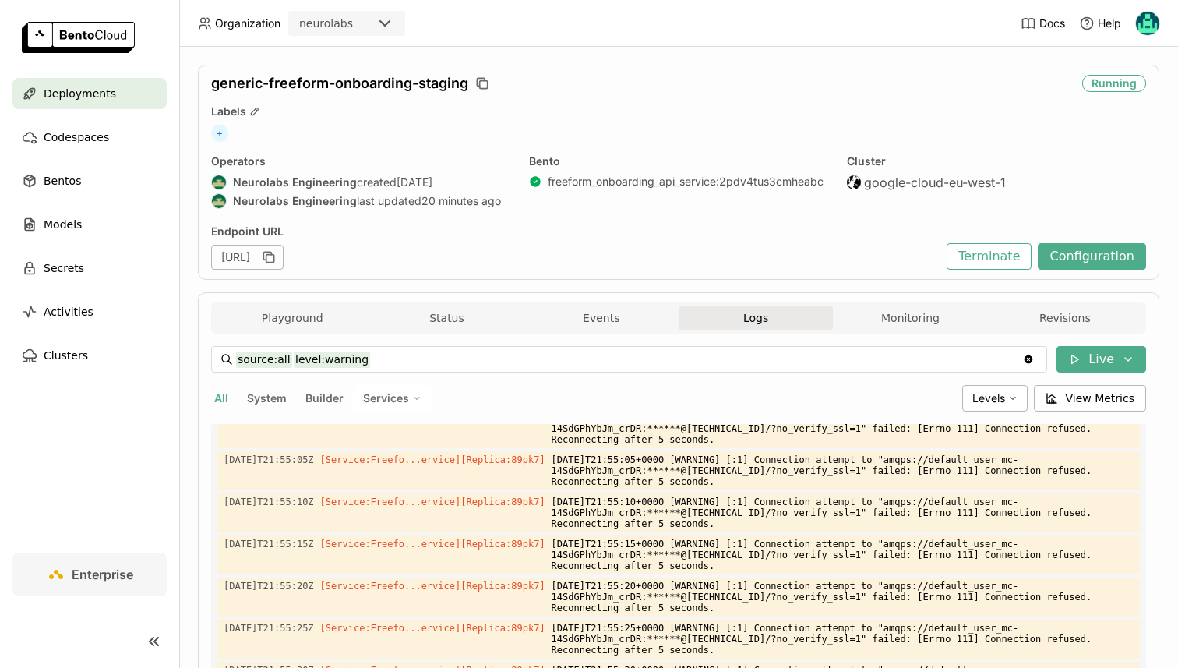
scroll to position [0, 0]
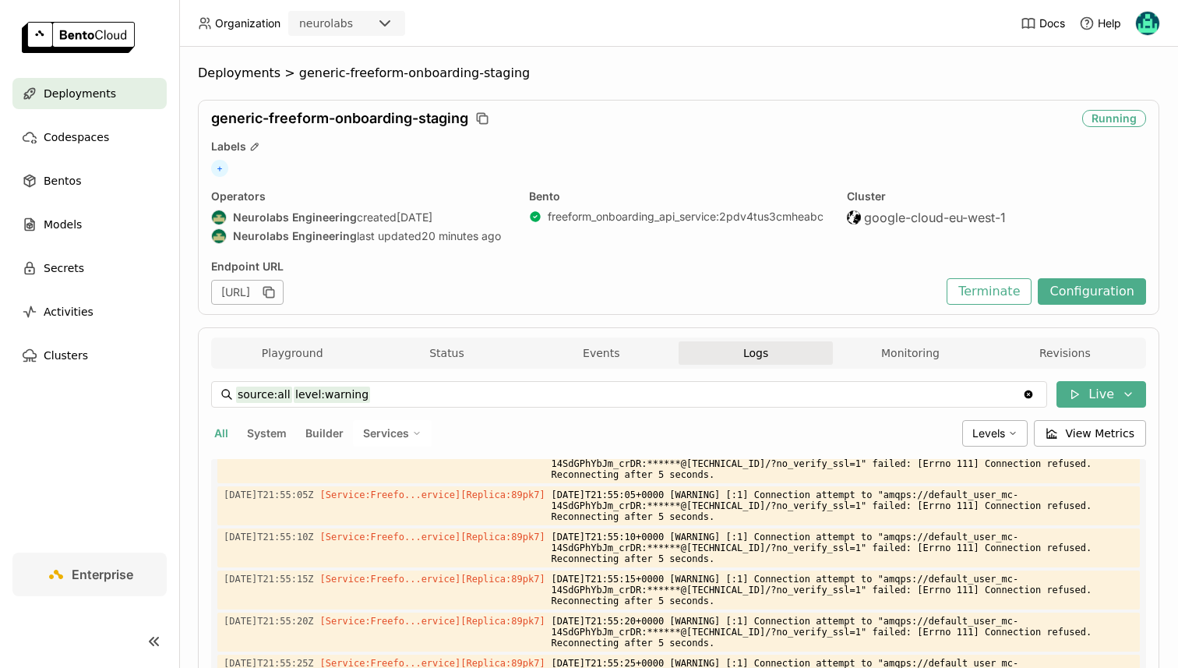
click at [324, 334] on div "Playground Status Events Logs Monitoring Revisions Endpoint /predict open Form …" at bounding box center [678, 638] width 961 height 622
click at [323, 345] on button "Playground" at bounding box center [292, 352] width 154 height 23
